Goal: Information Seeking & Learning: Learn about a topic

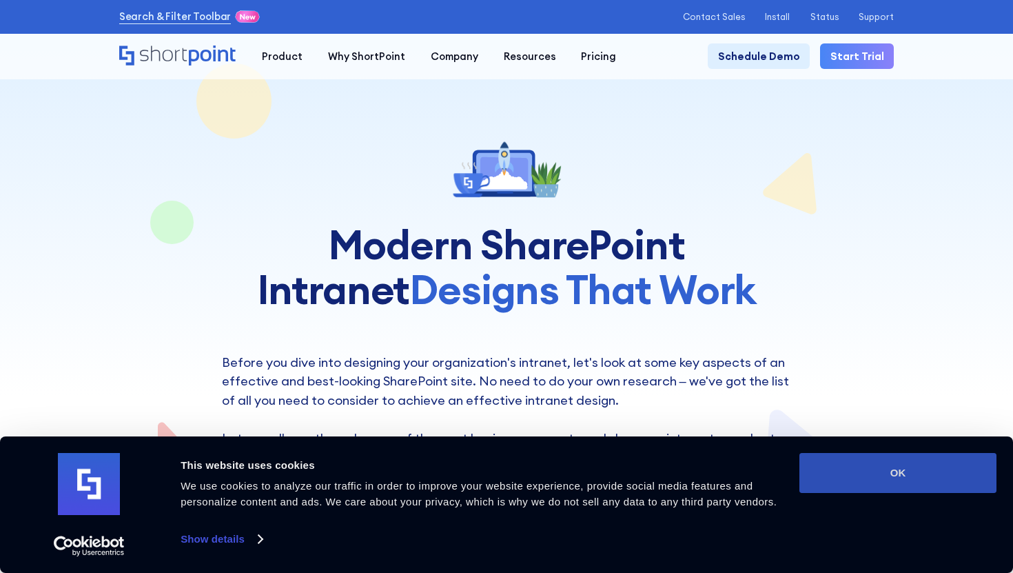
click at [889, 474] on button "OK" at bounding box center [898, 473] width 197 height 40
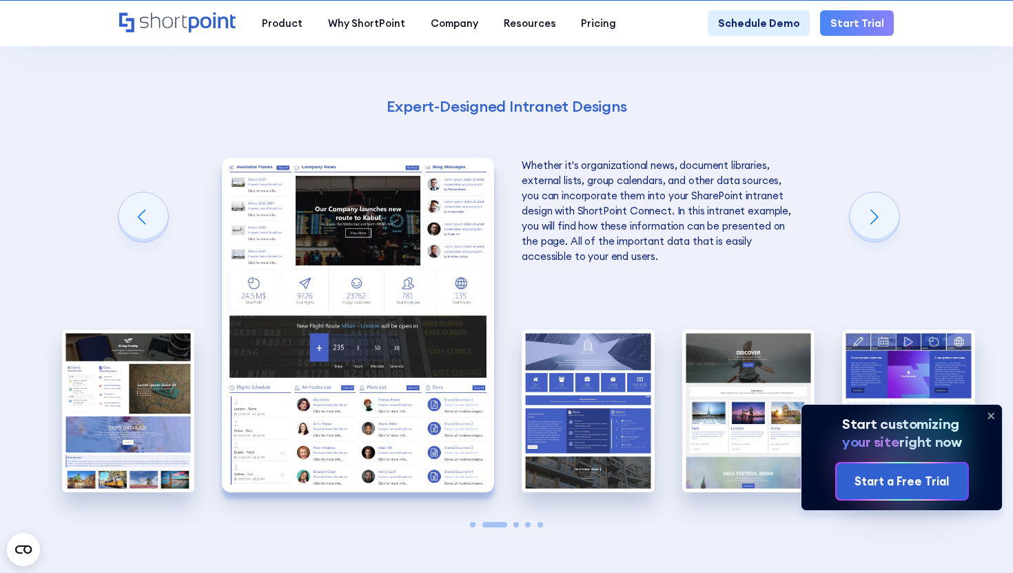
scroll to position [2137, 0]
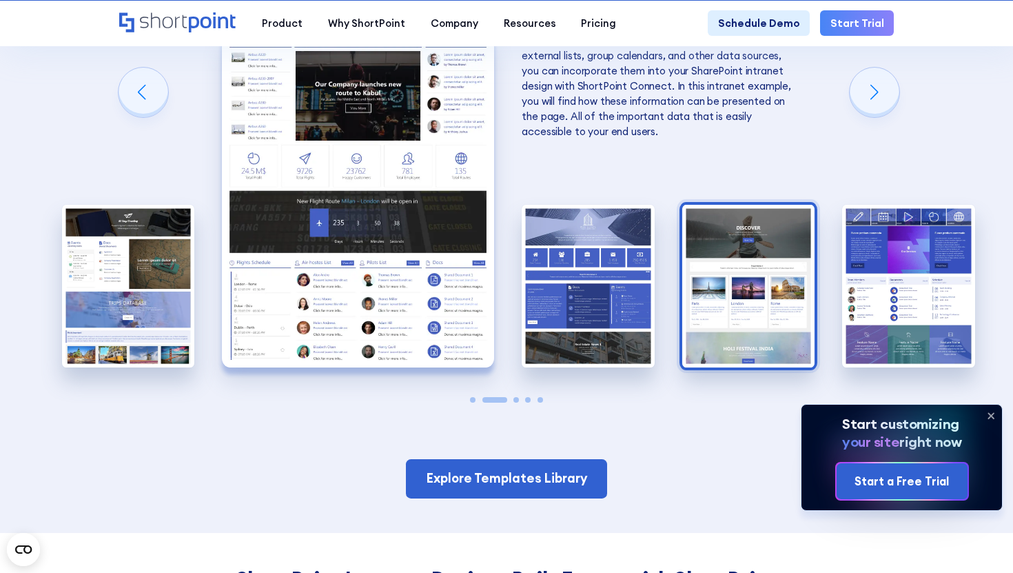
click at [792, 269] on img "4 / 5" at bounding box center [748, 286] width 133 height 163
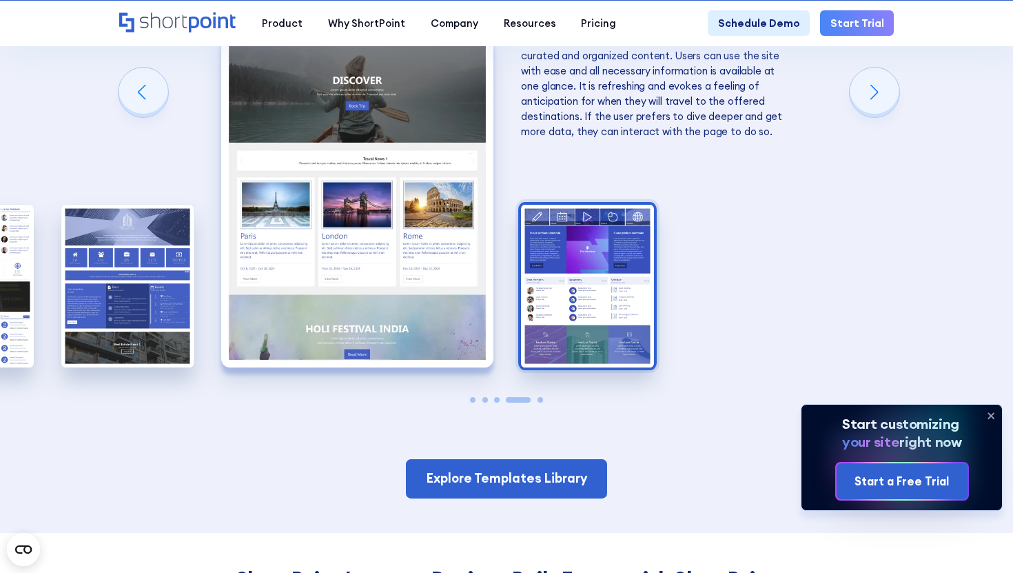
click at [603, 264] on img "5 / 5" at bounding box center [587, 286] width 133 height 163
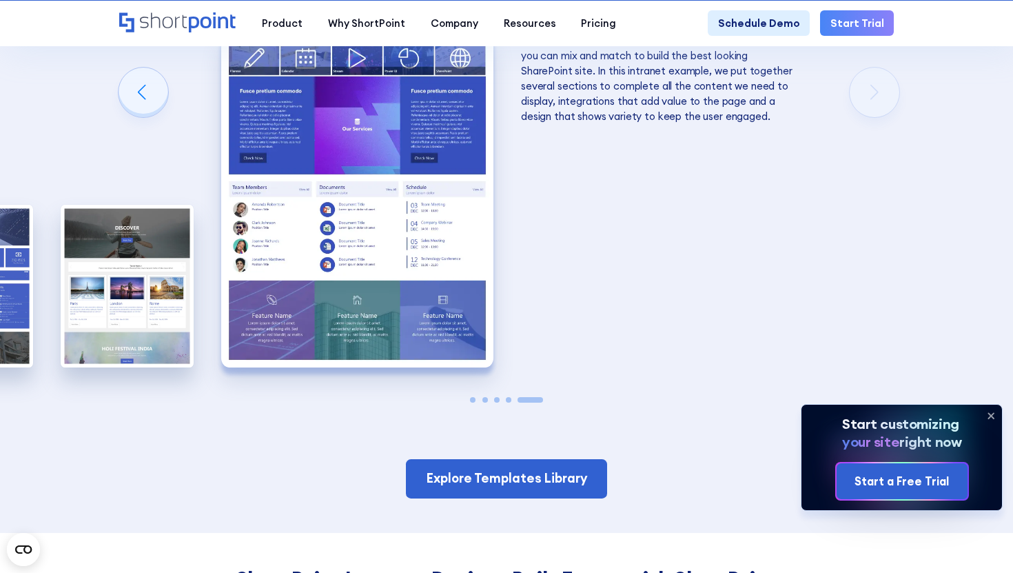
click at [474, 400] on span "Go to slide 1" at bounding box center [473, 400] width 6 height 6
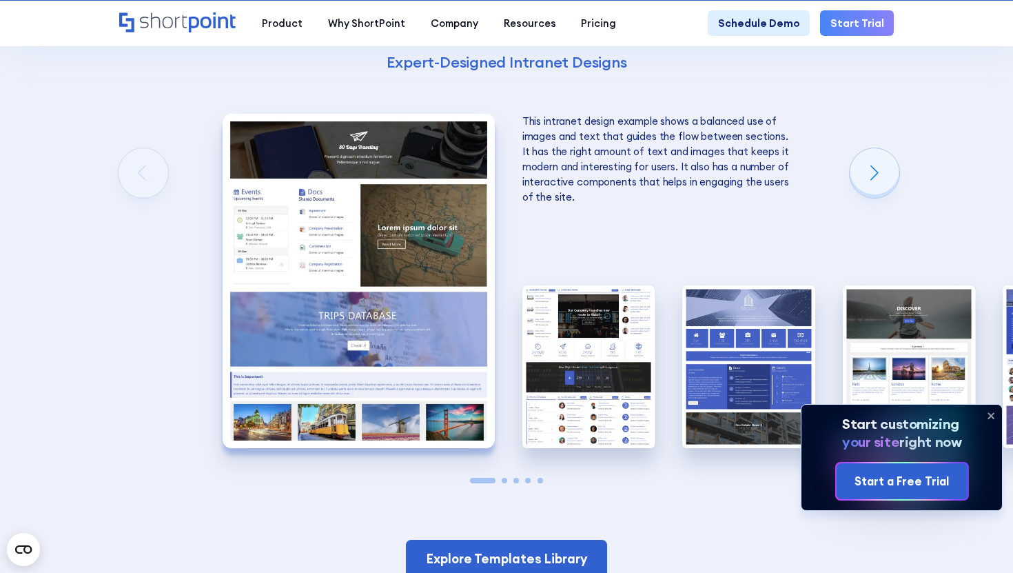
scroll to position [2028, 0]
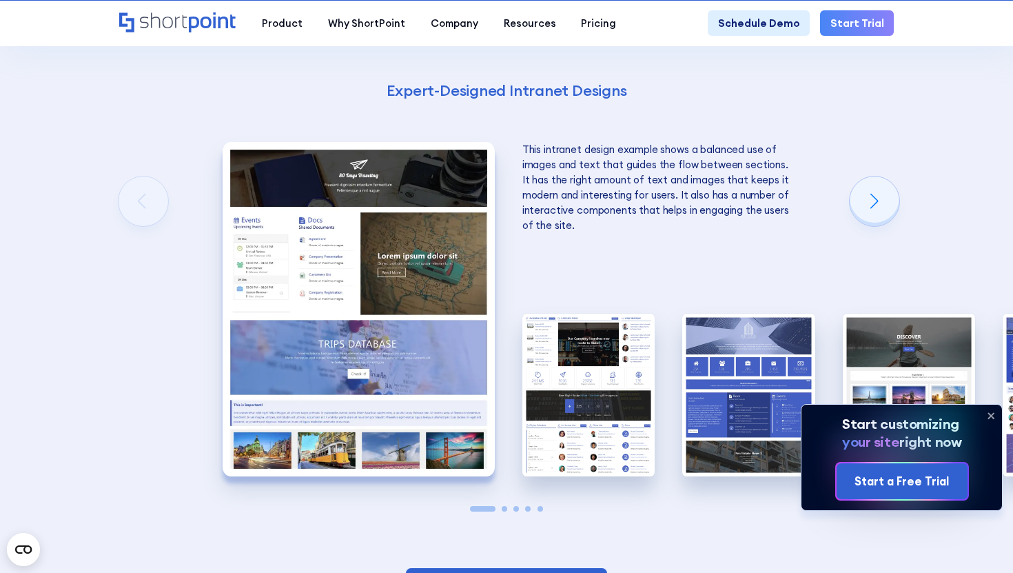
click at [505, 509] on span "Go to slide 2" at bounding box center [505, 509] width 6 height 6
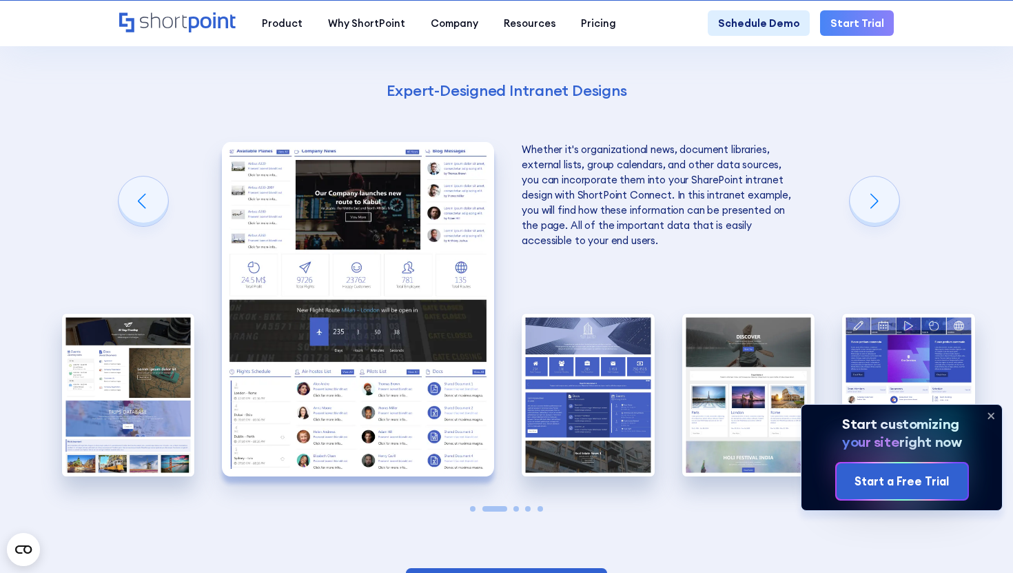
click at [520, 506] on div at bounding box center [506, 509] width 133 height 6
click at [518, 507] on span "Go to slide 3" at bounding box center [516, 509] width 6 height 6
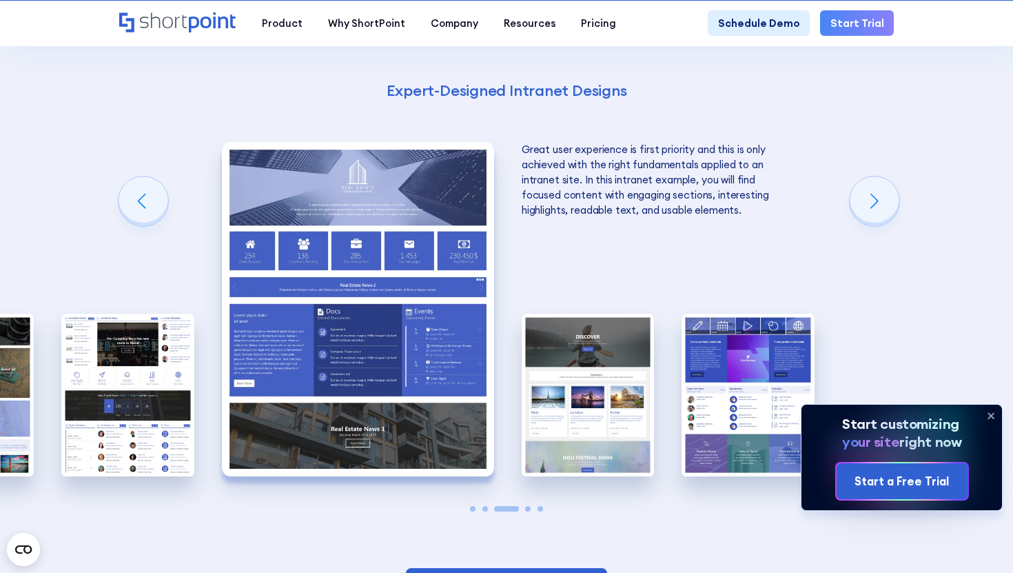
click at [527, 509] on span "Go to slide 4" at bounding box center [528, 509] width 6 height 6
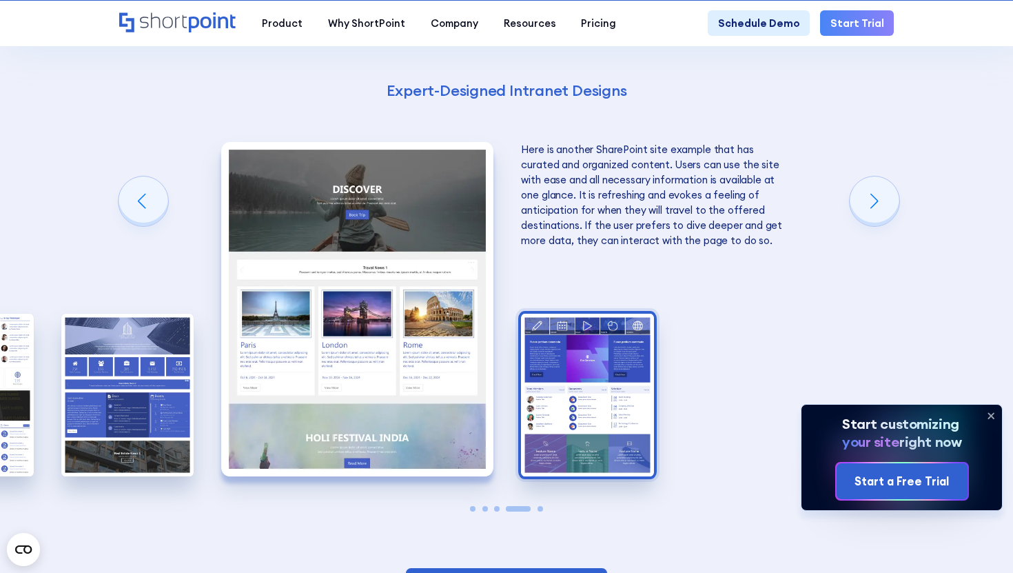
click at [567, 446] on img "5 / 5" at bounding box center [587, 395] width 133 height 163
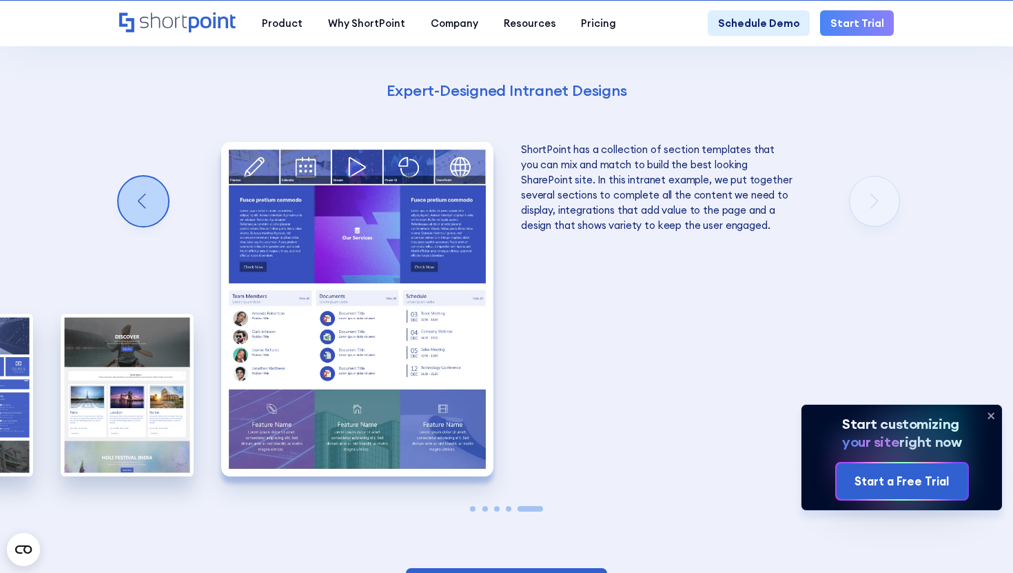
click at [139, 204] on div "Previous slide" at bounding box center [144, 201] width 50 height 50
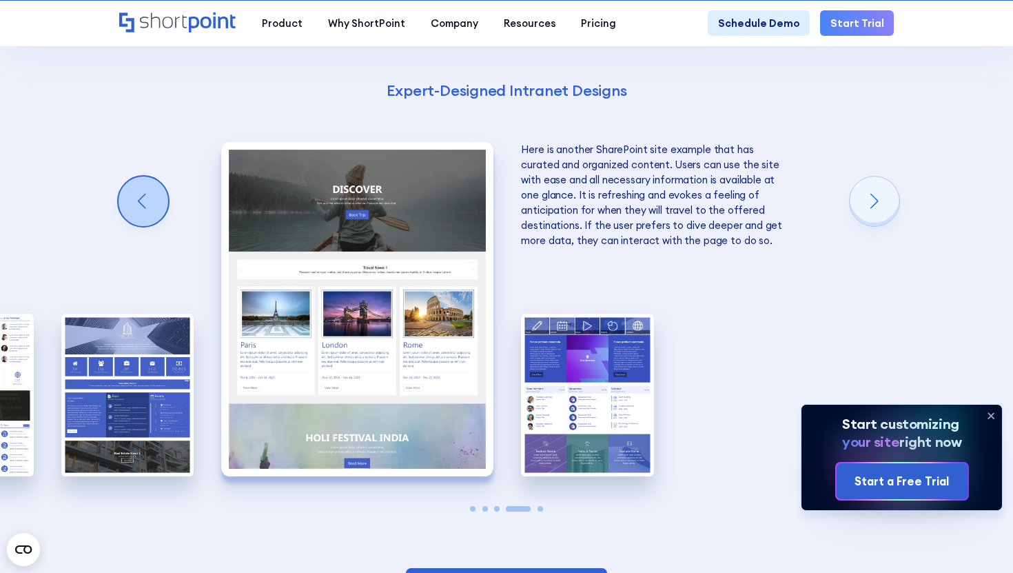
click at [139, 204] on div "Previous slide" at bounding box center [144, 201] width 50 height 50
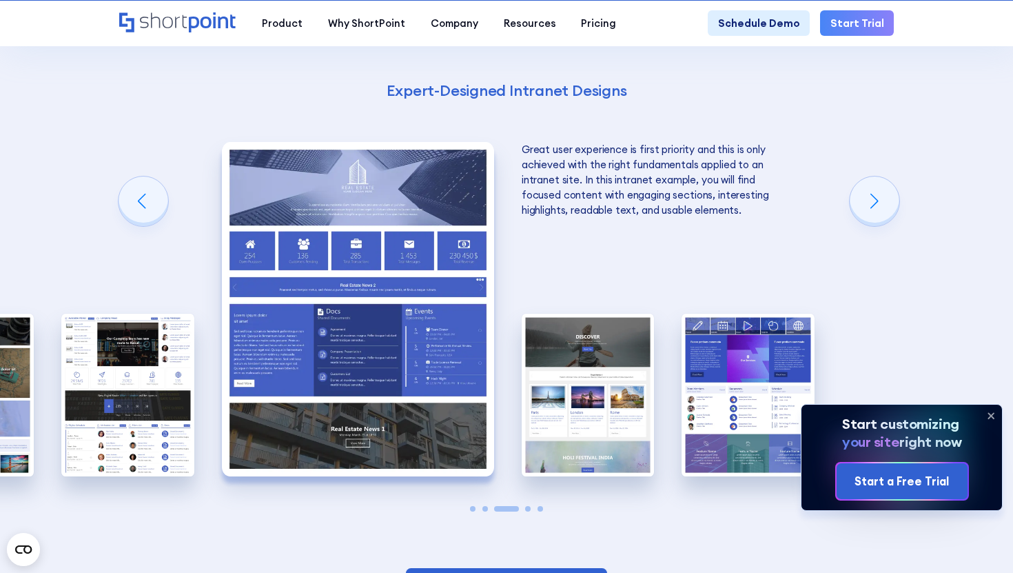
click at [363, 216] on img "3 / 5" at bounding box center [358, 309] width 272 height 334
click at [375, 274] on img "3 / 5" at bounding box center [358, 309] width 272 height 334
click at [250, 263] on img "3 / 5" at bounding box center [358, 309] width 272 height 334
click at [298, 194] on img "3 / 5" at bounding box center [358, 309] width 272 height 334
click at [990, 419] on icon at bounding box center [991, 416] width 22 height 22
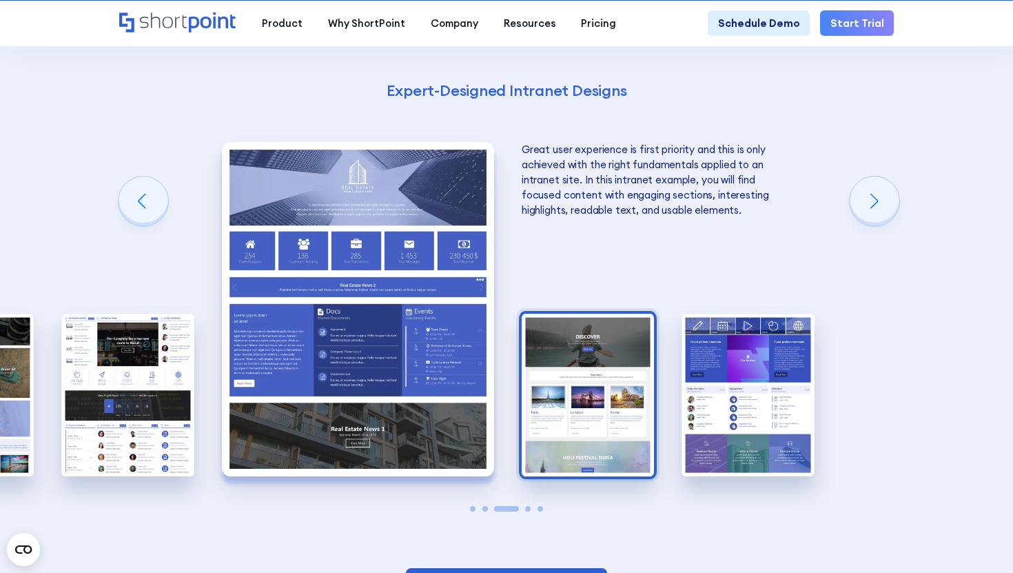
click at [543, 352] on img "4 / 5" at bounding box center [588, 395] width 133 height 163
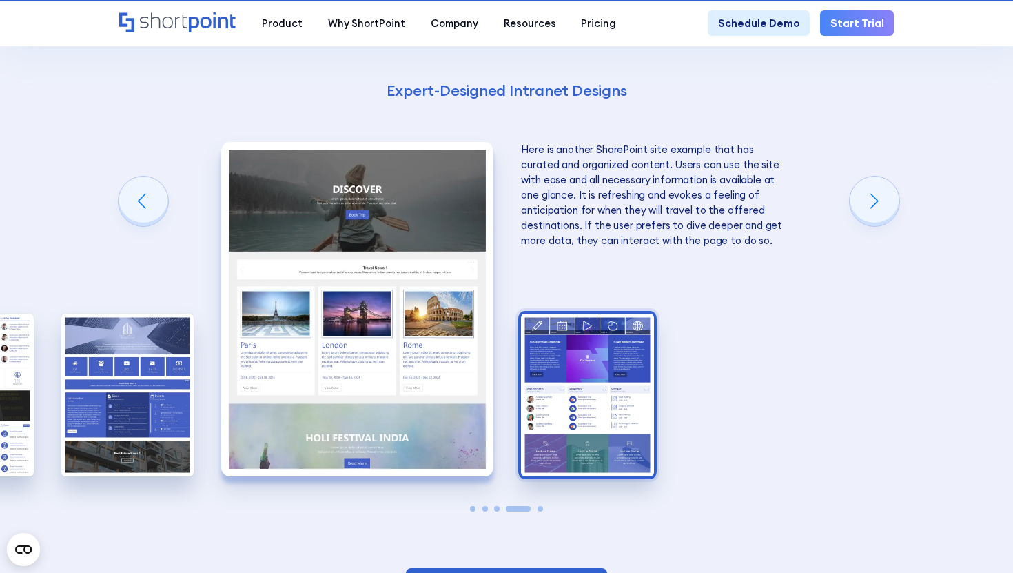
click at [602, 367] on img "5 / 5" at bounding box center [587, 395] width 133 height 163
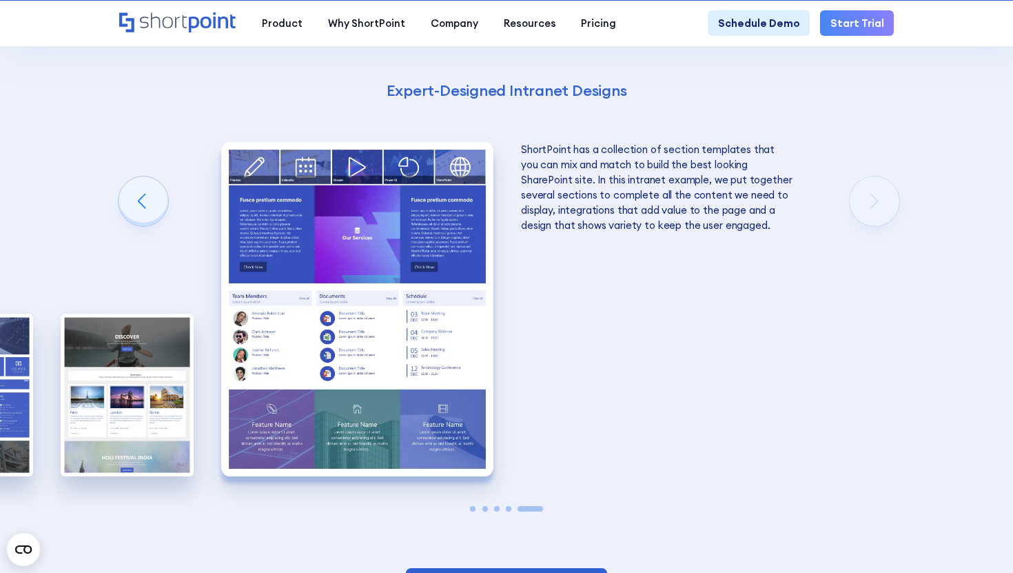
click at [367, 274] on img "5 / 5" at bounding box center [357, 309] width 272 height 334
click at [445, 281] on img "5 / 5" at bounding box center [357, 309] width 272 height 334
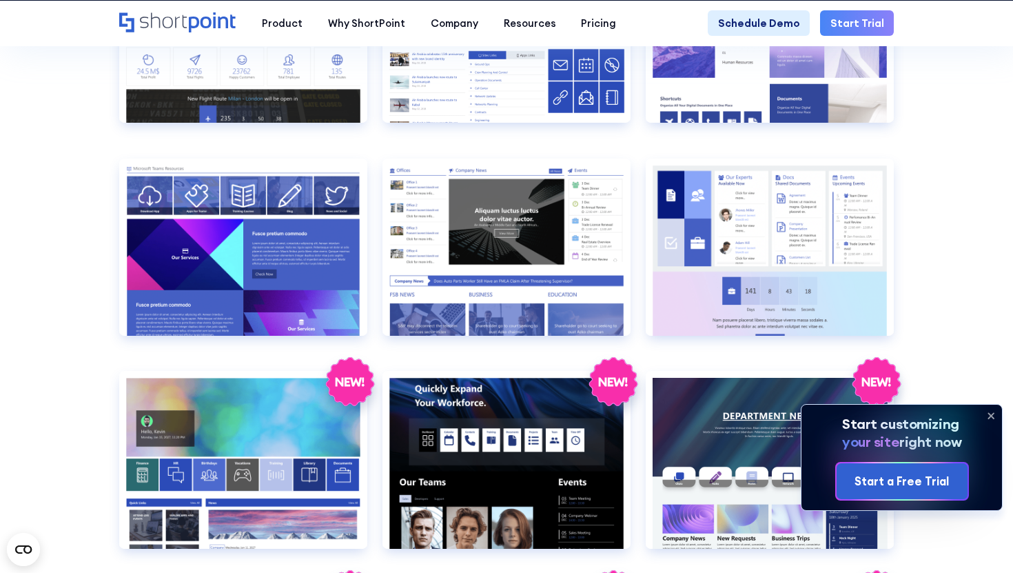
scroll to position [1793, 0]
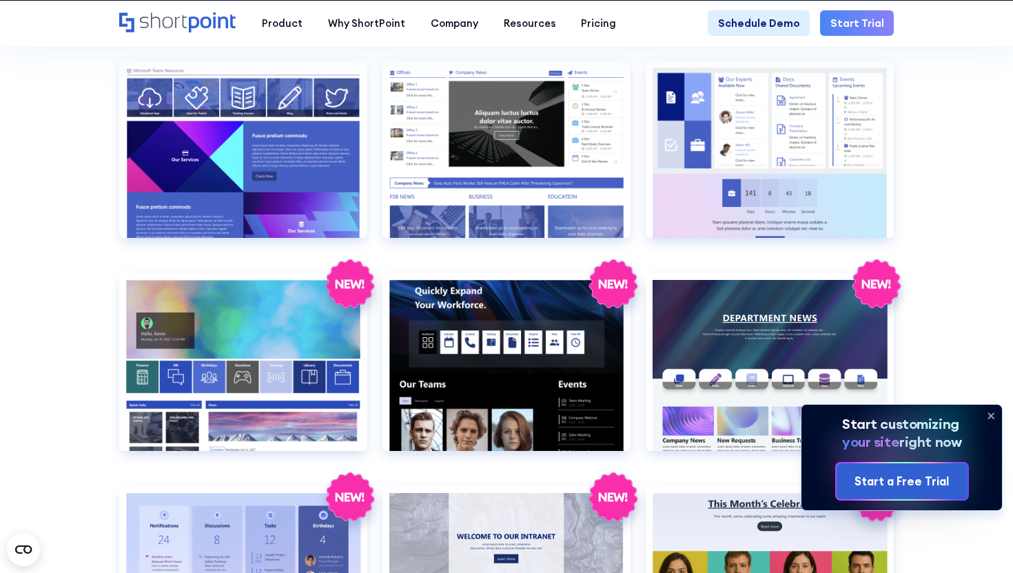
click at [996, 410] on icon at bounding box center [991, 416] width 22 height 22
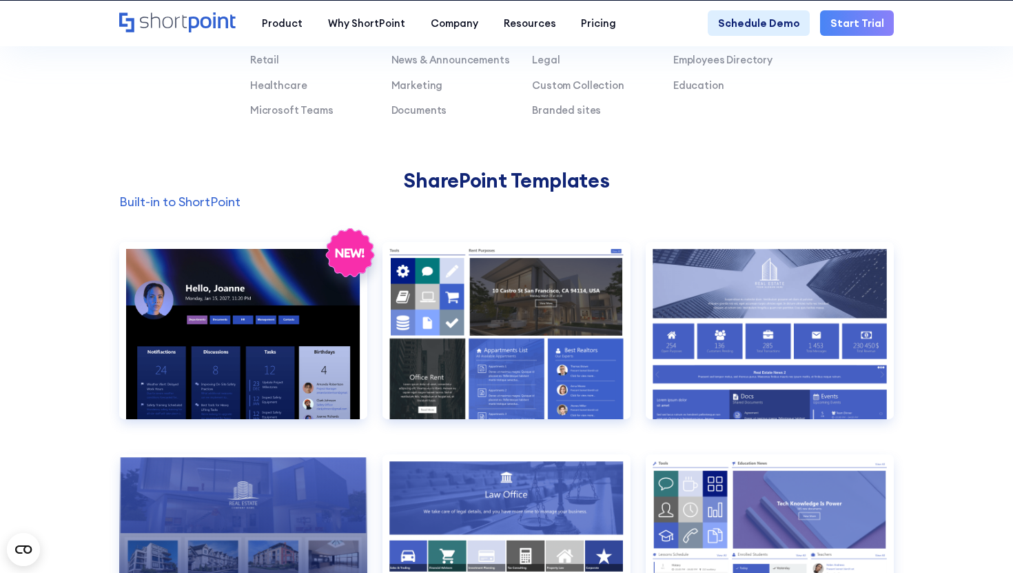
scroll to position [935, 0]
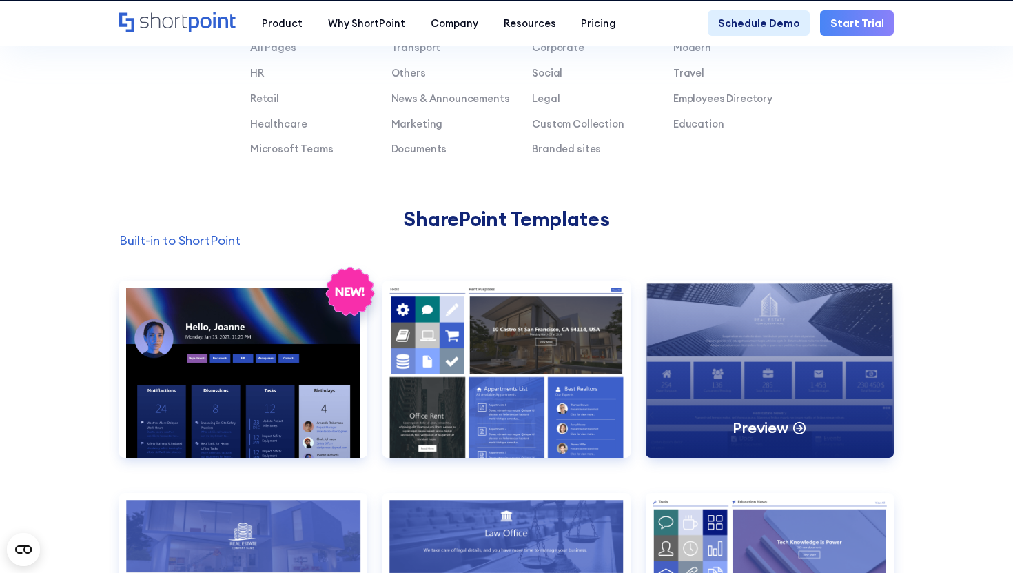
click at [683, 357] on div "Preview" at bounding box center [770, 369] width 248 height 177
